Goal: Task Accomplishment & Management: Use online tool/utility

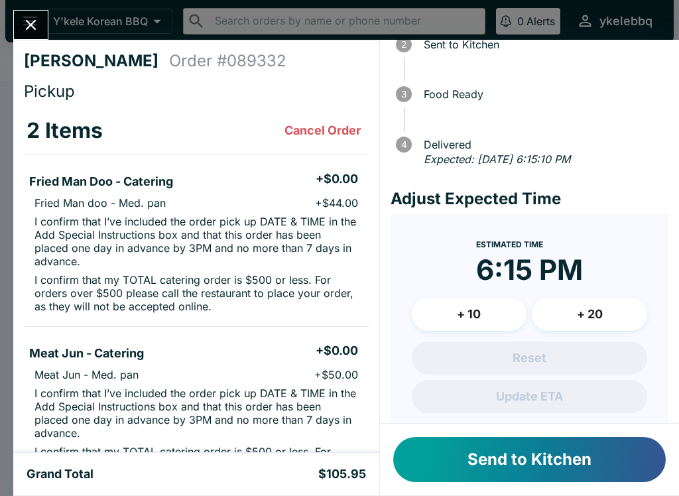
click at [591, 464] on button "Send to Kitchen" at bounding box center [529, 459] width 273 height 45
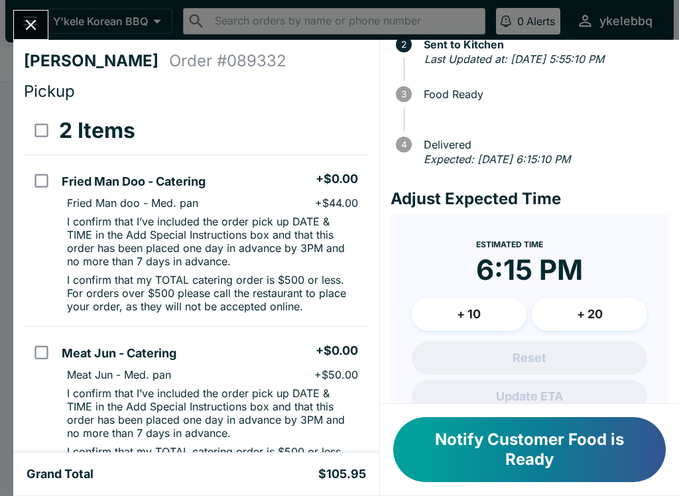
click at [21, 15] on button "Close" at bounding box center [31, 25] width 34 height 29
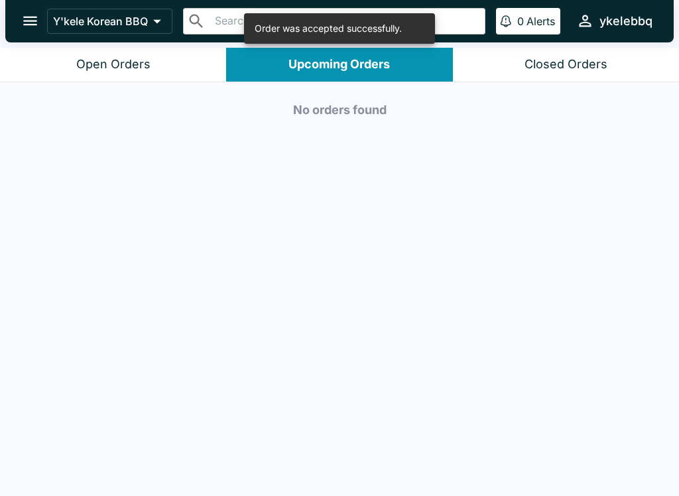
click at [52, 56] on button "Open Orders" at bounding box center [113, 65] width 226 height 34
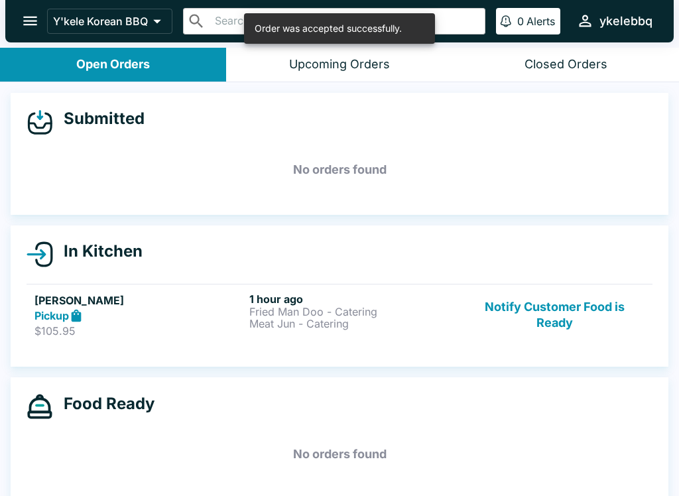
click at [599, 311] on button "Notify Customer Food is Ready" at bounding box center [555, 316] width 180 height 46
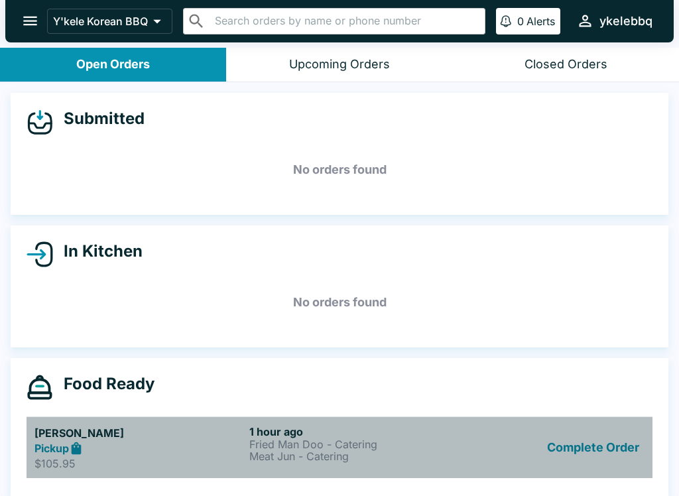
click at [160, 460] on p "$105.95" at bounding box center [139, 463] width 210 height 13
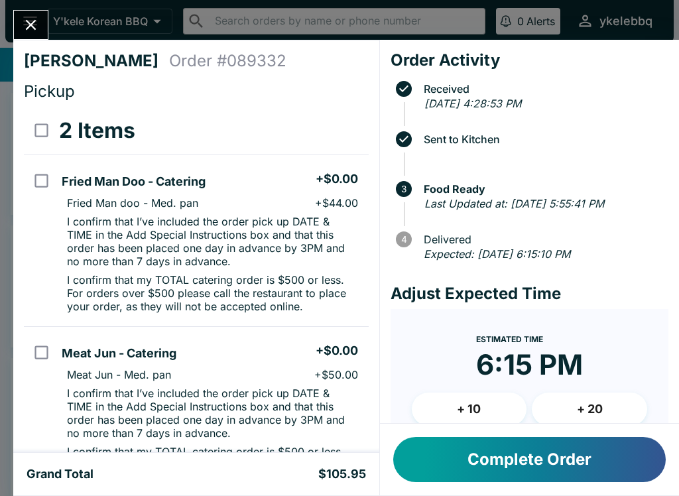
click at [502, 452] on button "Complete Order" at bounding box center [529, 459] width 273 height 45
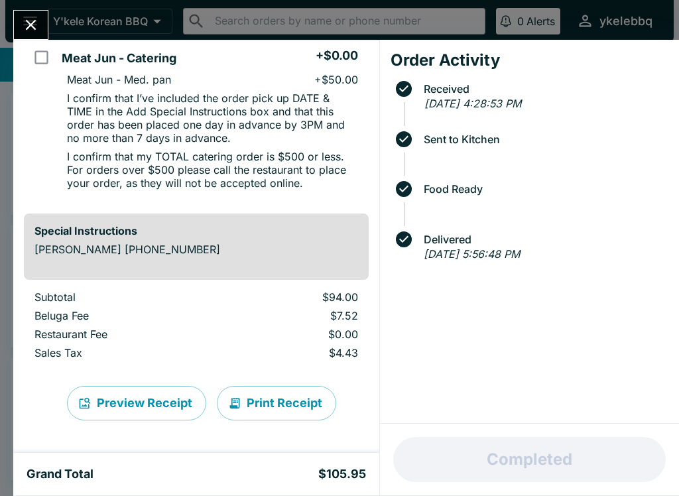
scroll to position [295, 0]
click at [27, 21] on icon "Close" at bounding box center [31, 25] width 11 height 11
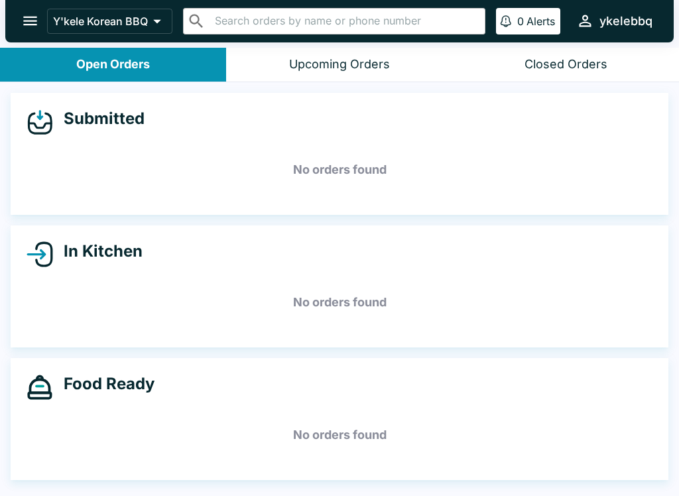
click at [147, 62] on div "Open Orders" at bounding box center [113, 64] width 74 height 15
click at [347, 54] on button "Upcoming Orders" at bounding box center [339, 65] width 226 height 34
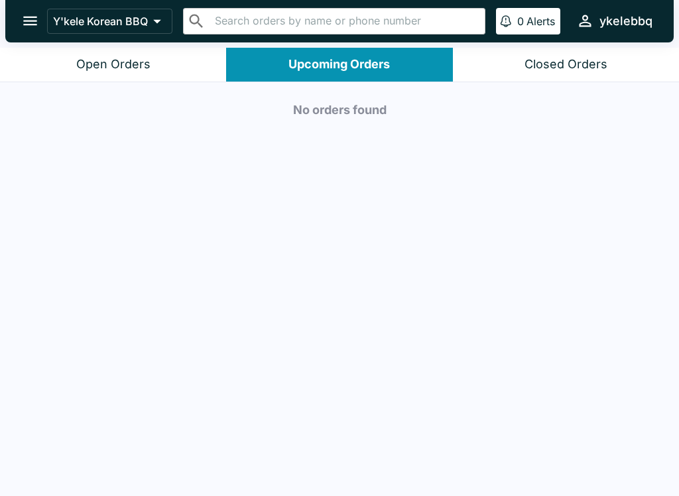
click at [594, 55] on button "Closed Orders" at bounding box center [566, 65] width 226 height 34
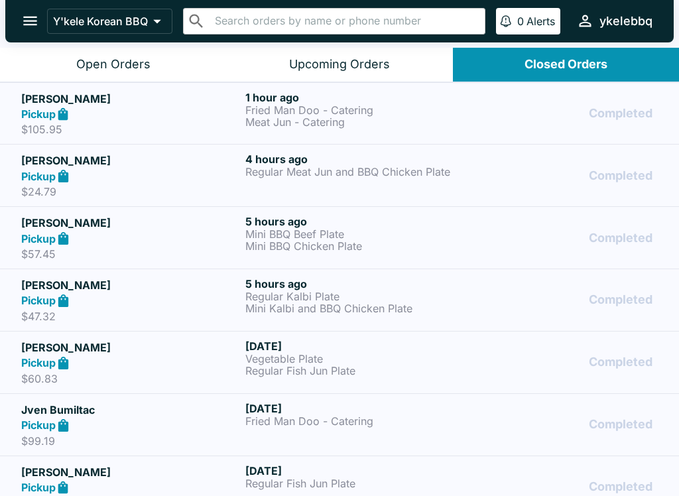
click at [87, 69] on div "Open Orders" at bounding box center [113, 64] width 74 height 15
